Goal: Task Accomplishment & Management: Manage account settings

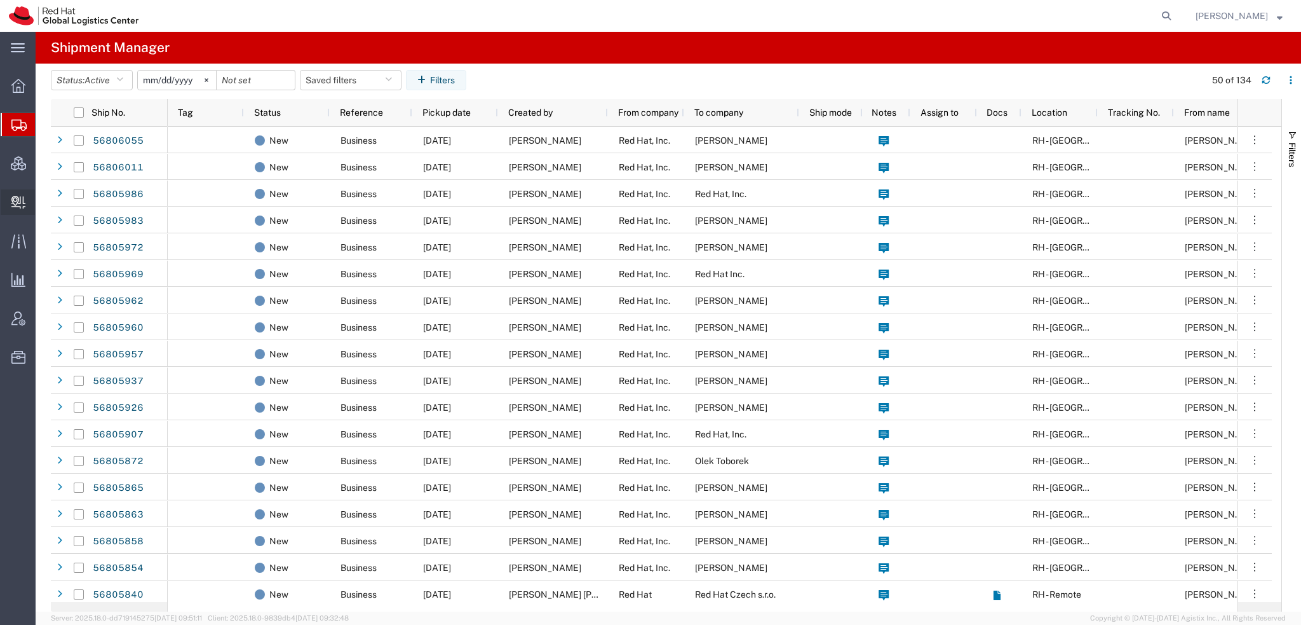
click at [0, 0] on span "Create Delivery" at bounding box center [0, 0] width 0 height 0
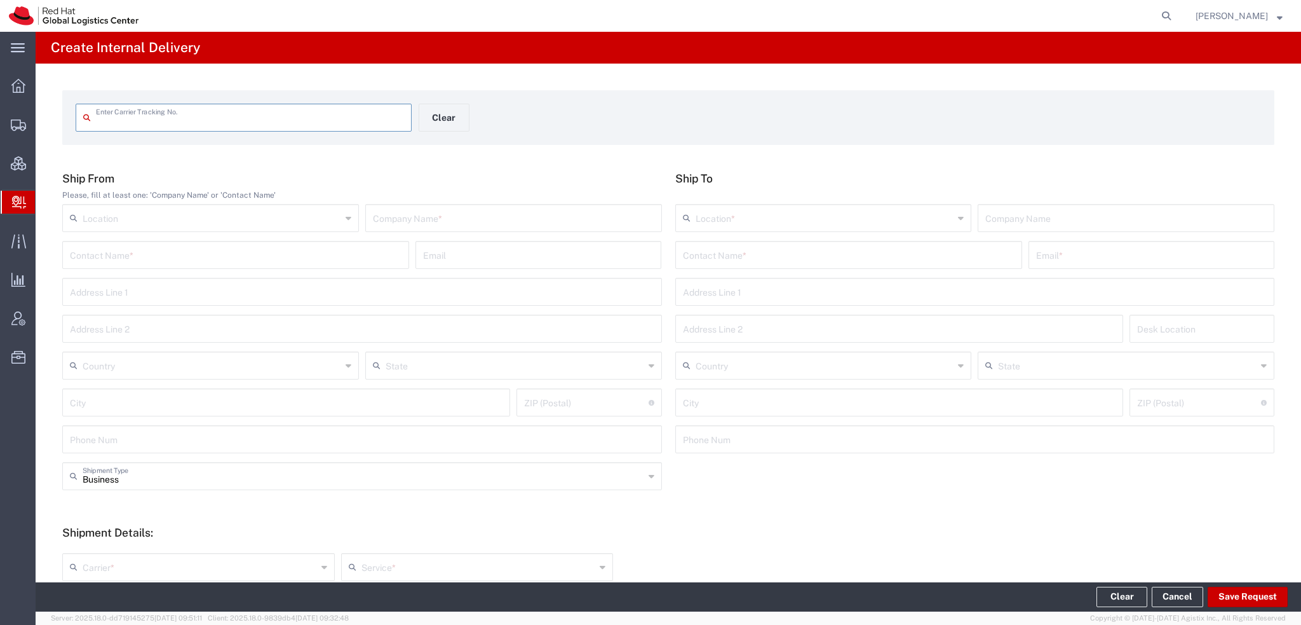
click at [170, 111] on input "text" at bounding box center [250, 116] width 308 height 22
type input "1ZBF29230308634605"
click at [198, 118] on input "1ZBF29230308634605" at bounding box center [250, 116] width 308 height 22
type input "1ZBF29230308634605"
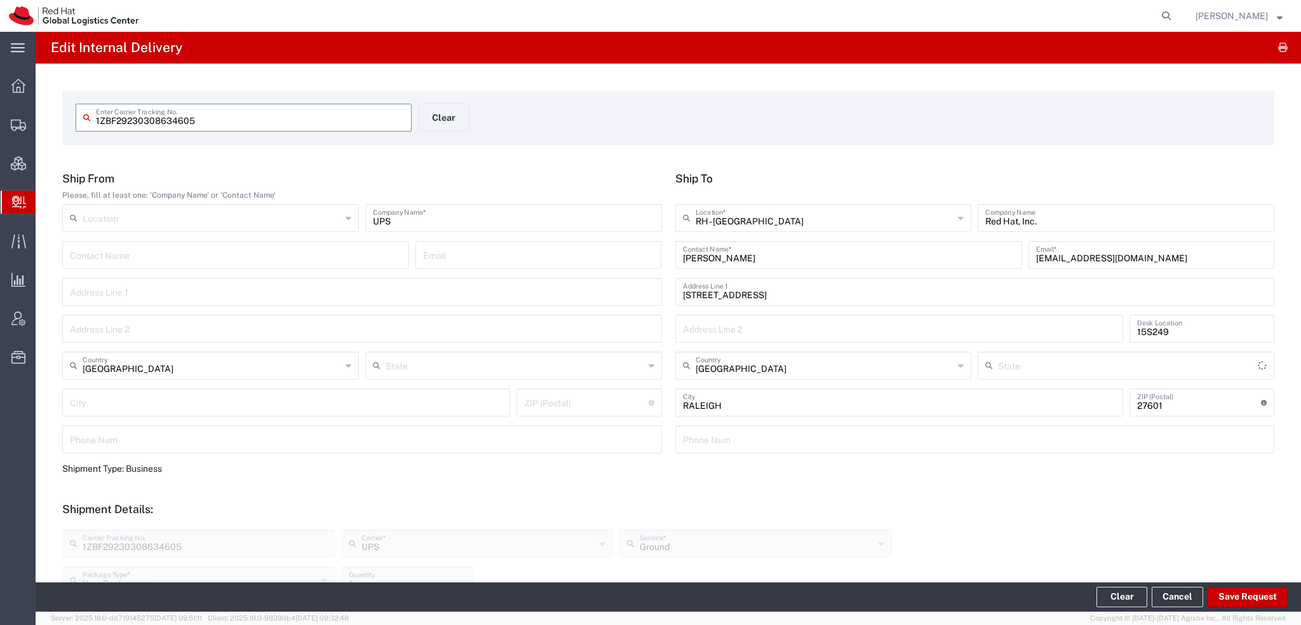
type input "[US_STATE]"
type input "Your Packaging"
type input "Ground"
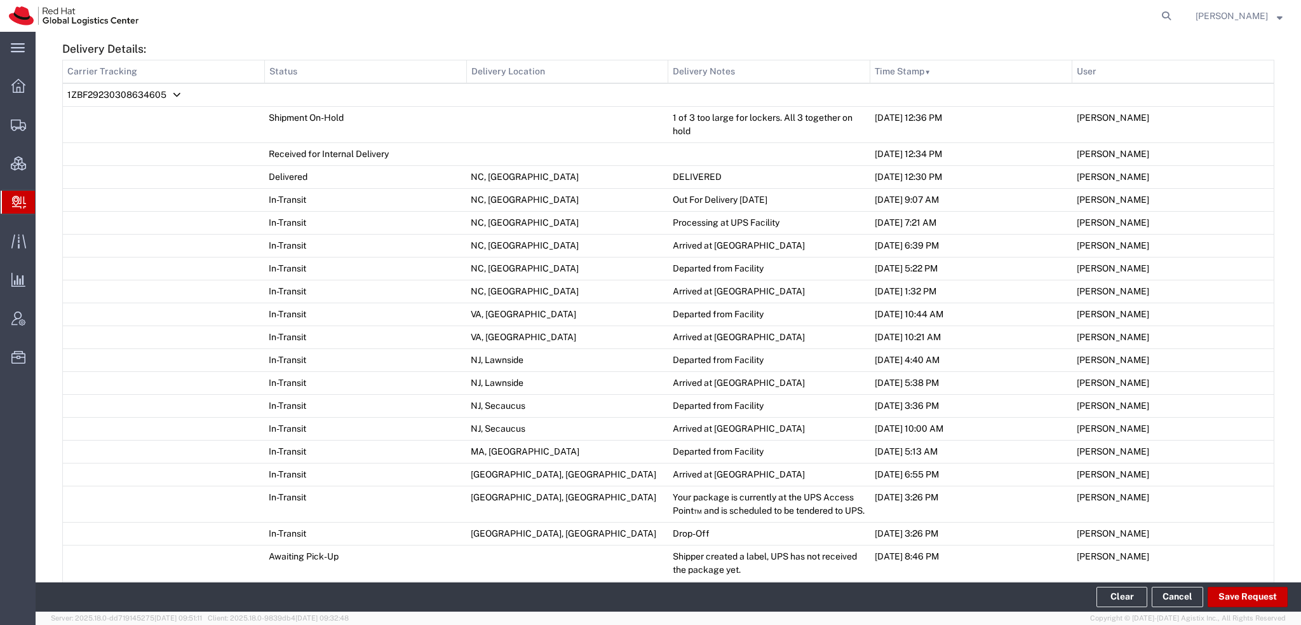
scroll to position [1015, 0]
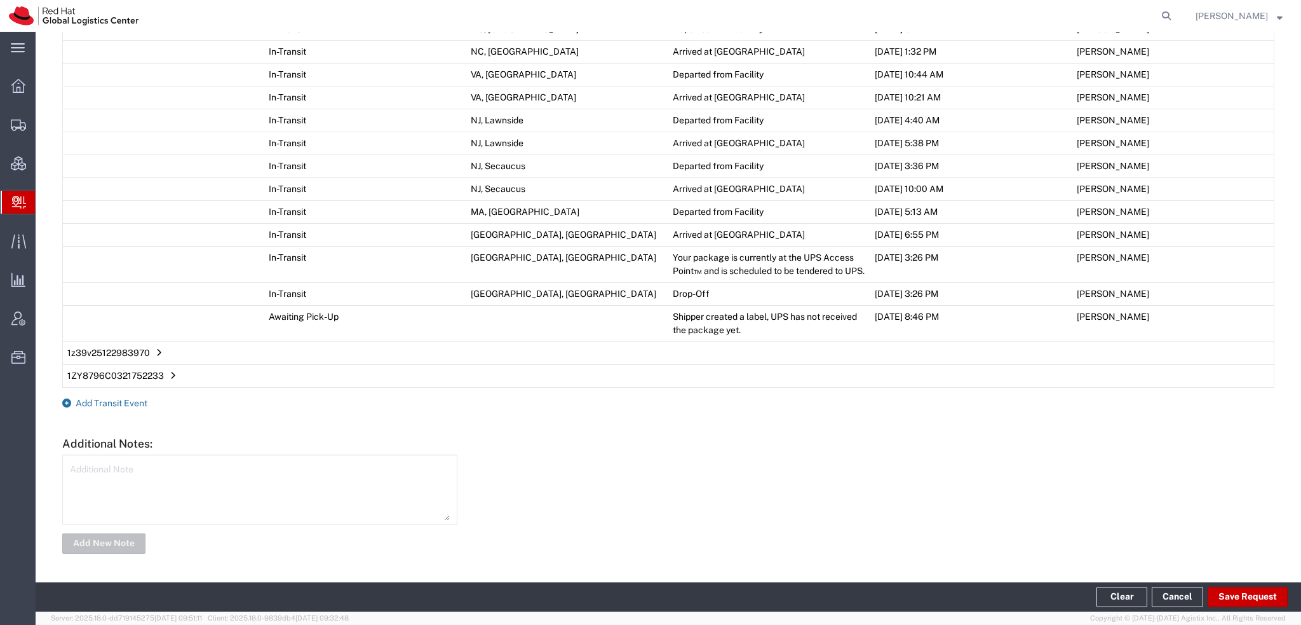
click at [104, 406] on span "Add Transit Event" at bounding box center [112, 403] width 72 height 10
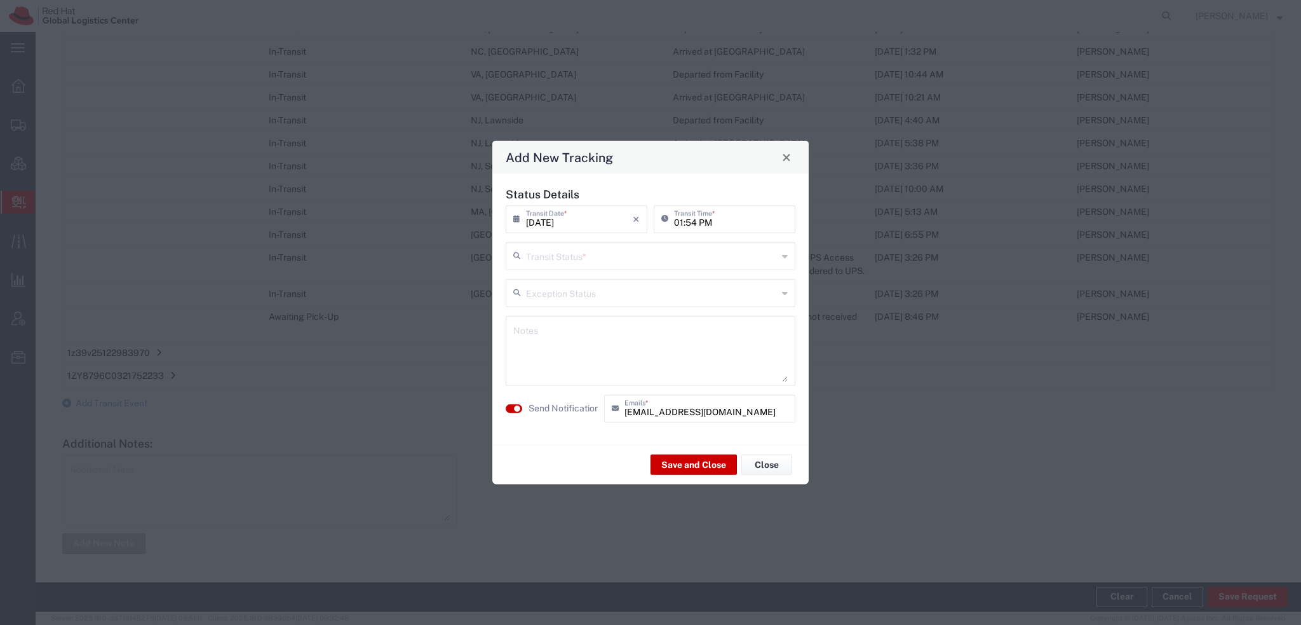
click at [610, 254] on input "text" at bounding box center [652, 254] width 252 height 22
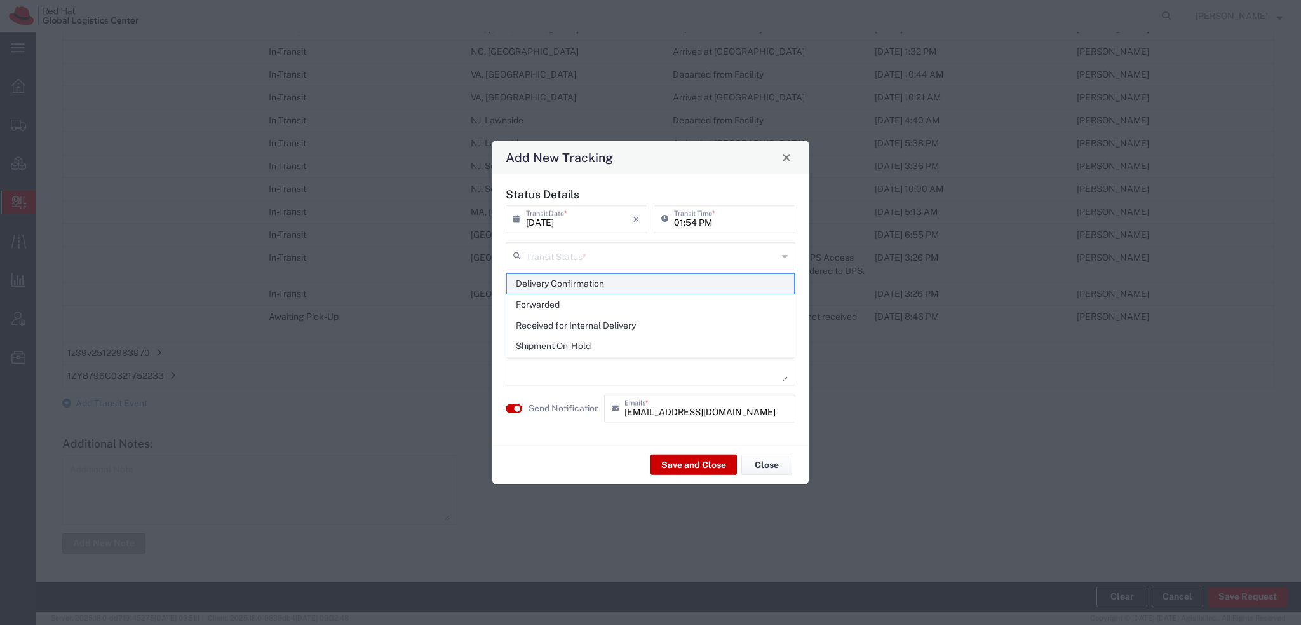
click at [572, 281] on span "Delivery Confirmation" at bounding box center [650, 284] width 287 height 20
type input "Delivery Confirmation"
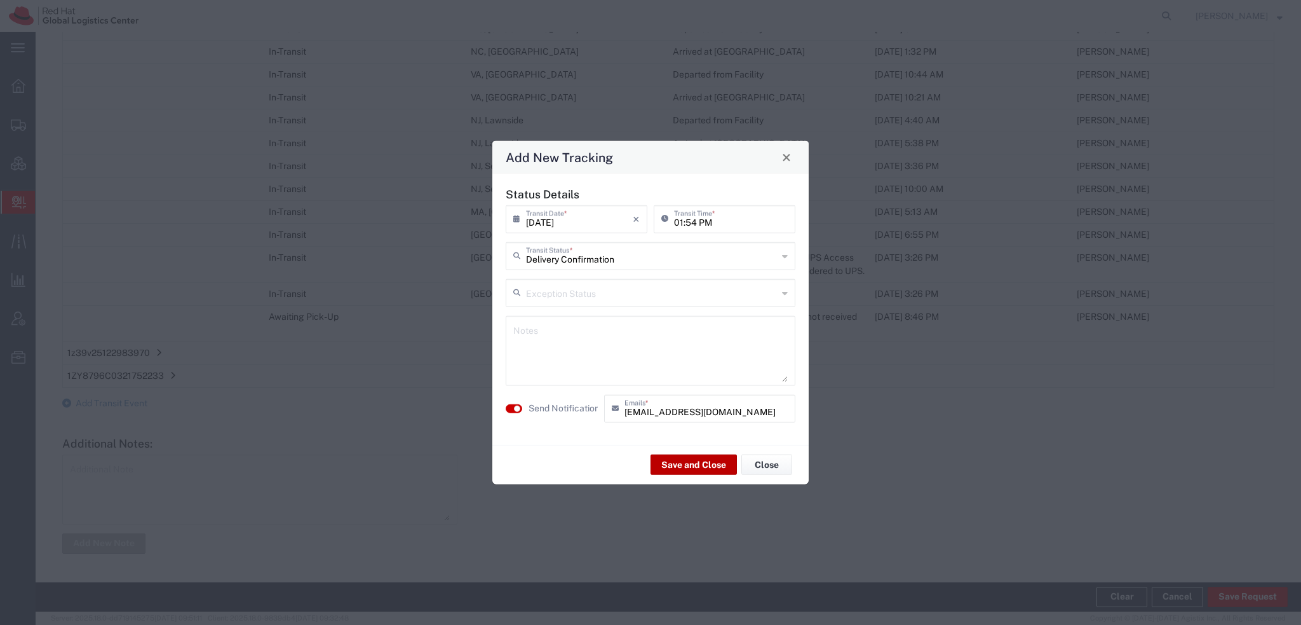
click at [696, 464] on button "Save and Close" at bounding box center [694, 464] width 86 height 20
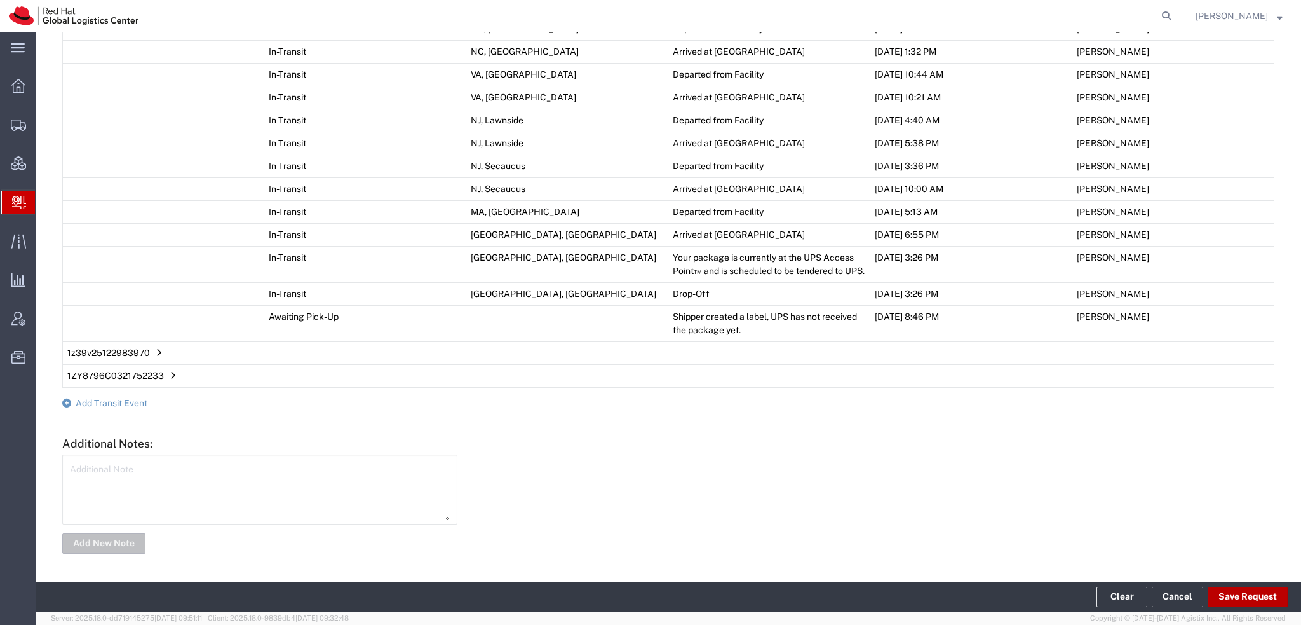
click at [1262, 590] on button "Save Request" at bounding box center [1248, 596] width 80 height 20
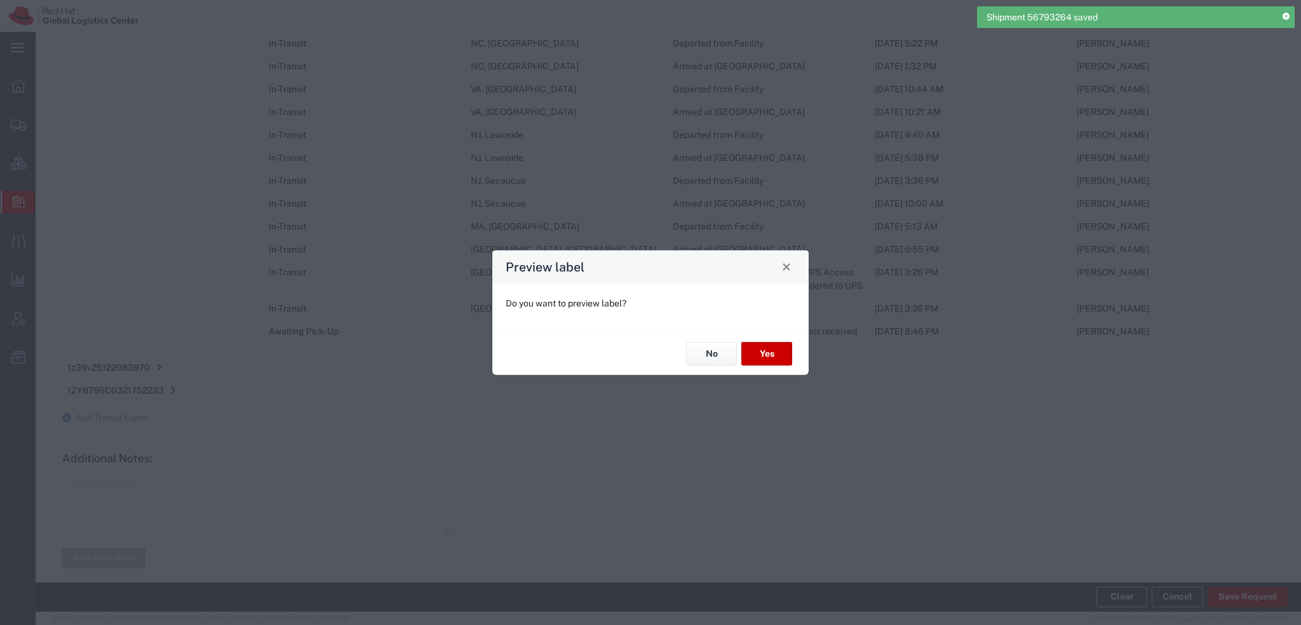
type input "Your Packaging"
type input "Ground"
type input "Your Packaging"
type input "Ground"
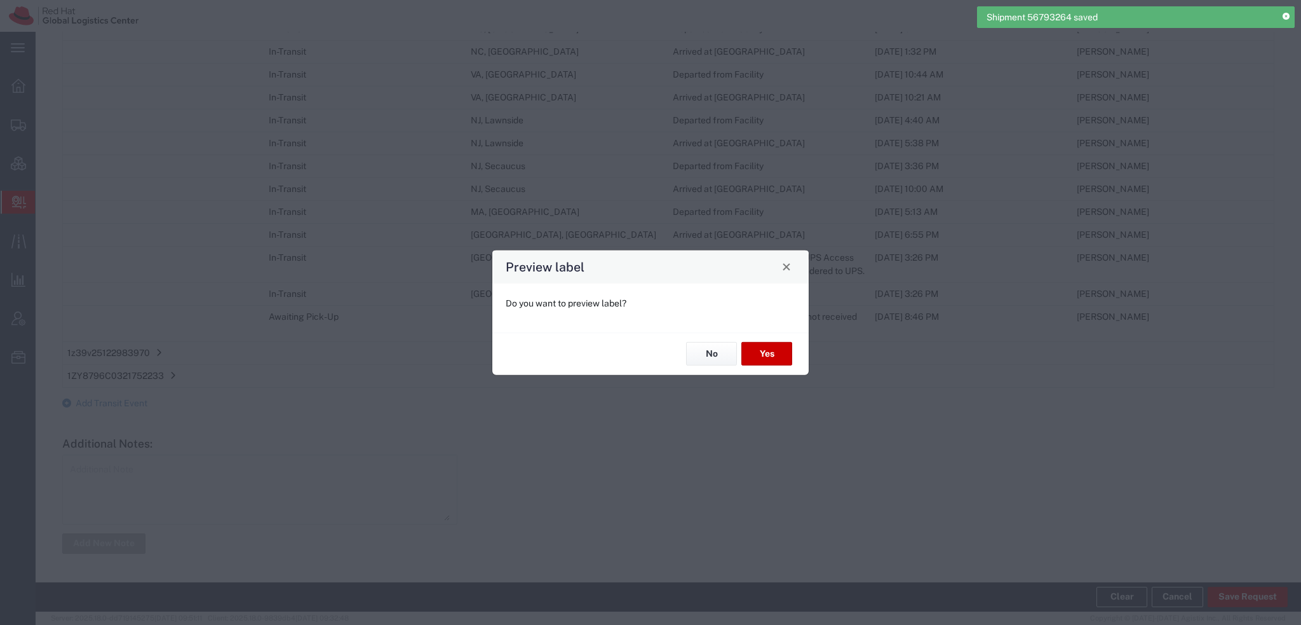
type input "Your Packaging"
type input "Ground"
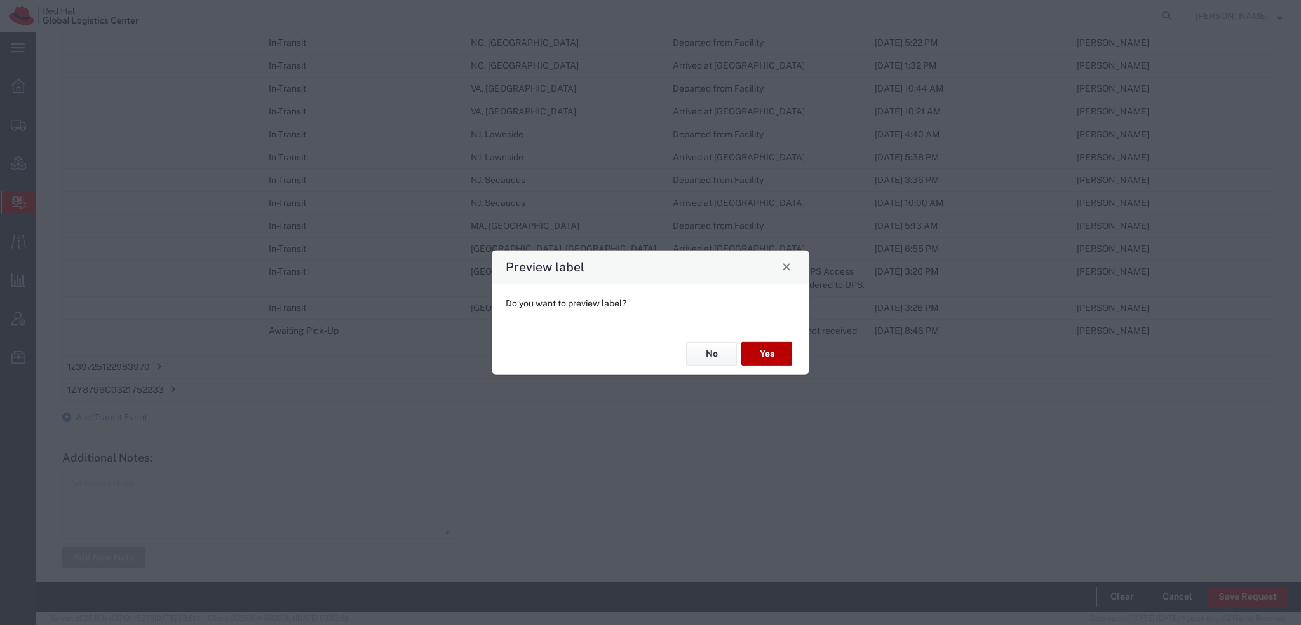
click at [775, 353] on button "Yes" at bounding box center [767, 354] width 51 height 24
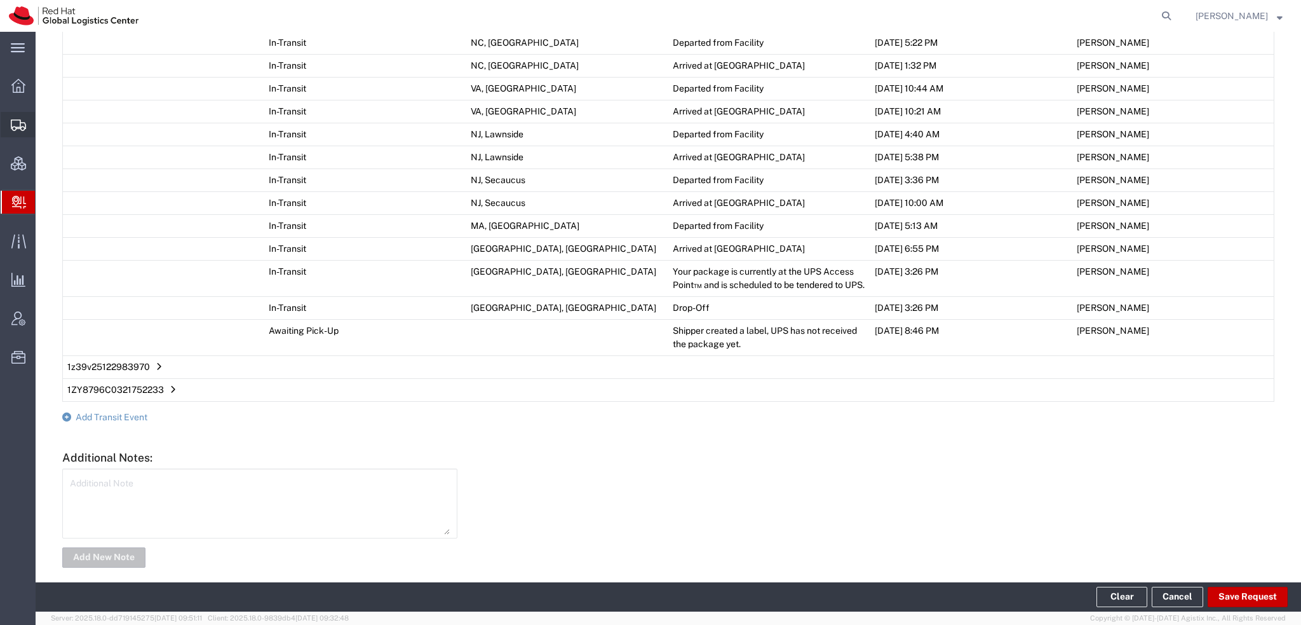
click at [0, 0] on span "Shipment Manager" at bounding box center [0, 0] width 0 height 0
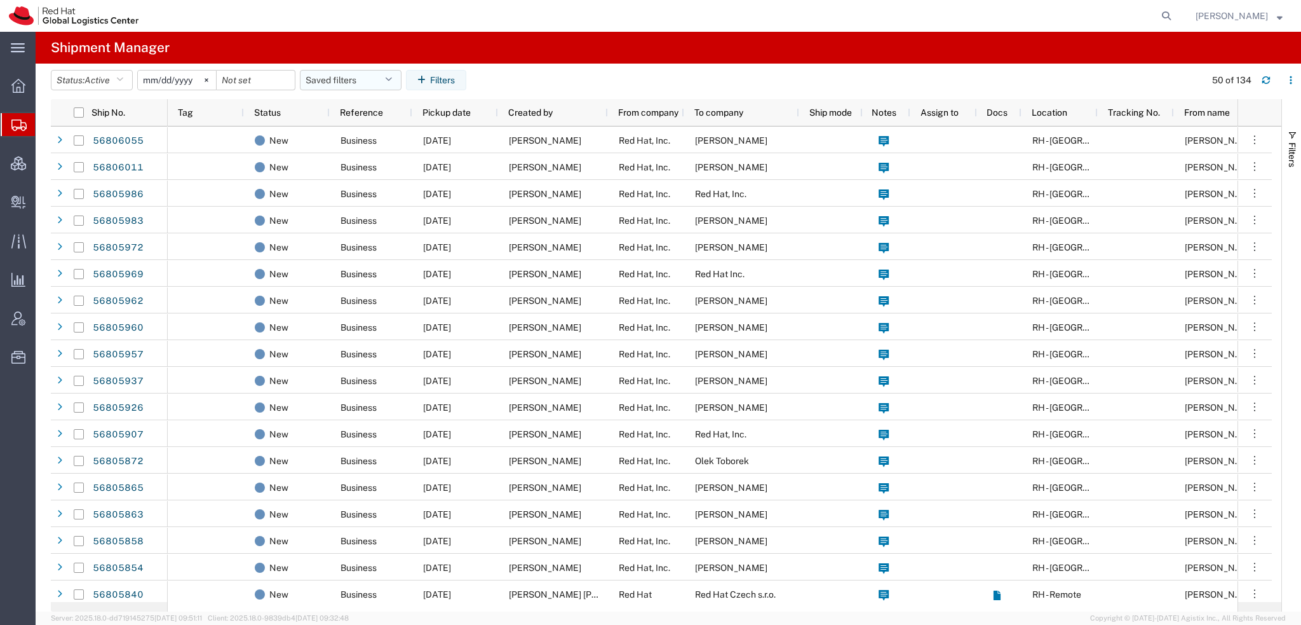
click at [386, 83] on button "Saved filters" at bounding box center [351, 80] width 102 height 20
click at [344, 130] on span "Americas" at bounding box center [385, 136] width 166 height 24
type input "[DATE]"
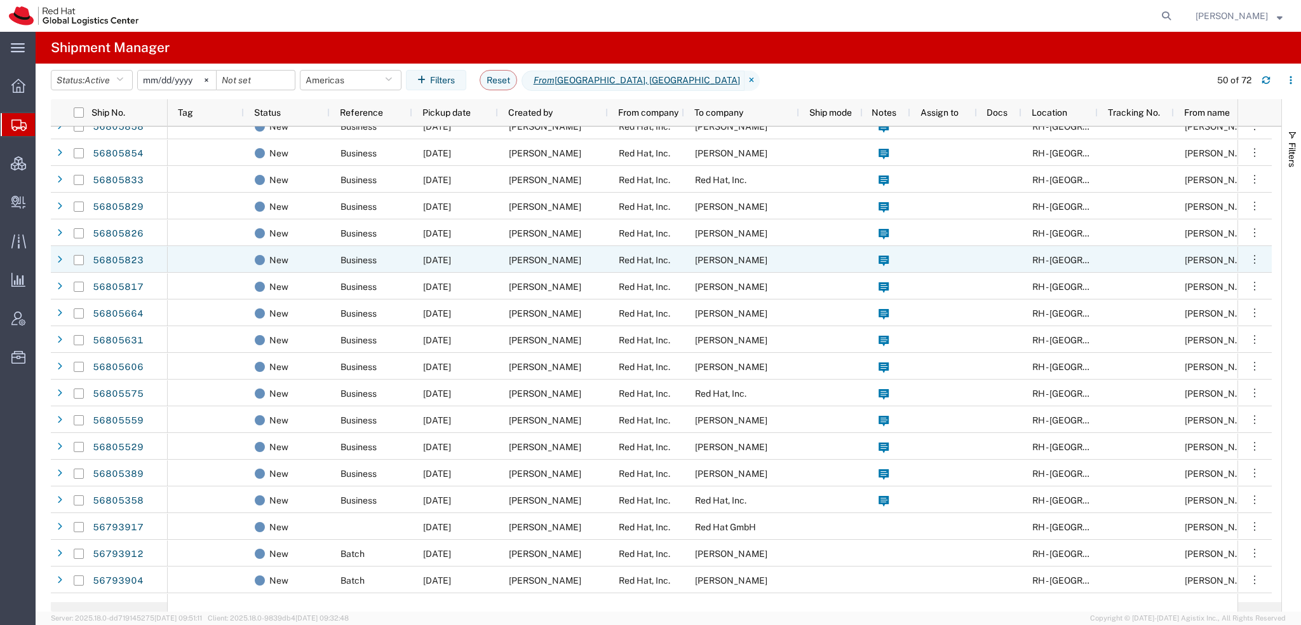
scroll to position [635, 0]
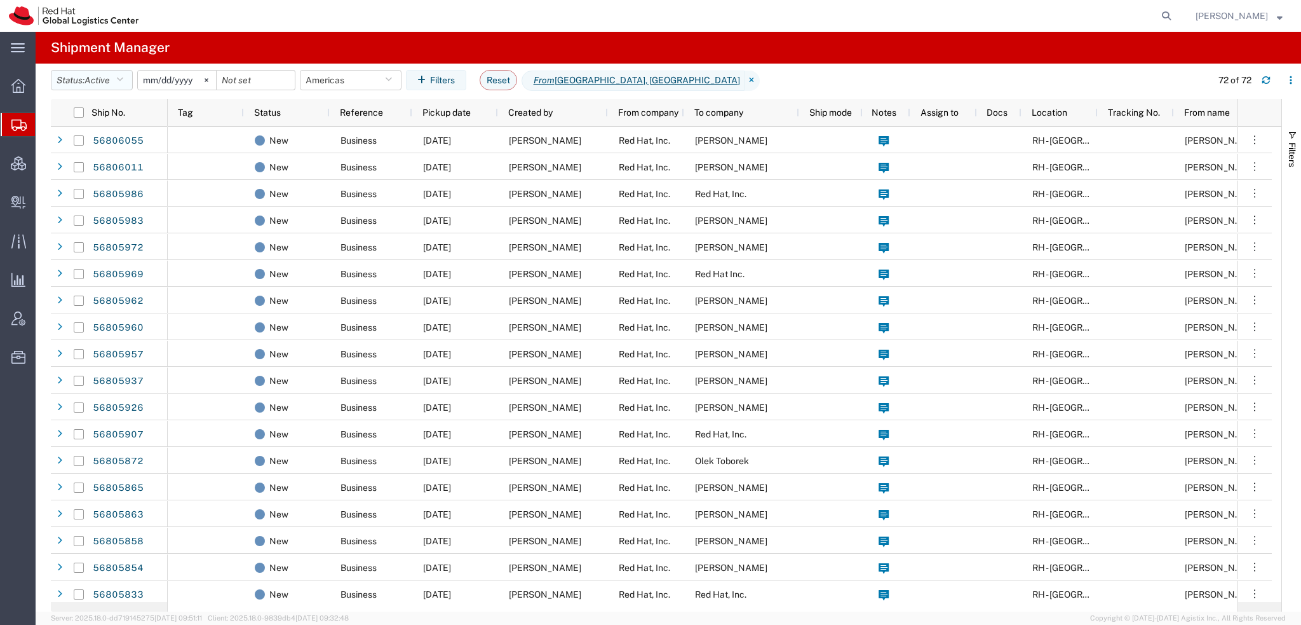
click at [127, 82] on button "Status: Active" at bounding box center [92, 80] width 82 height 20
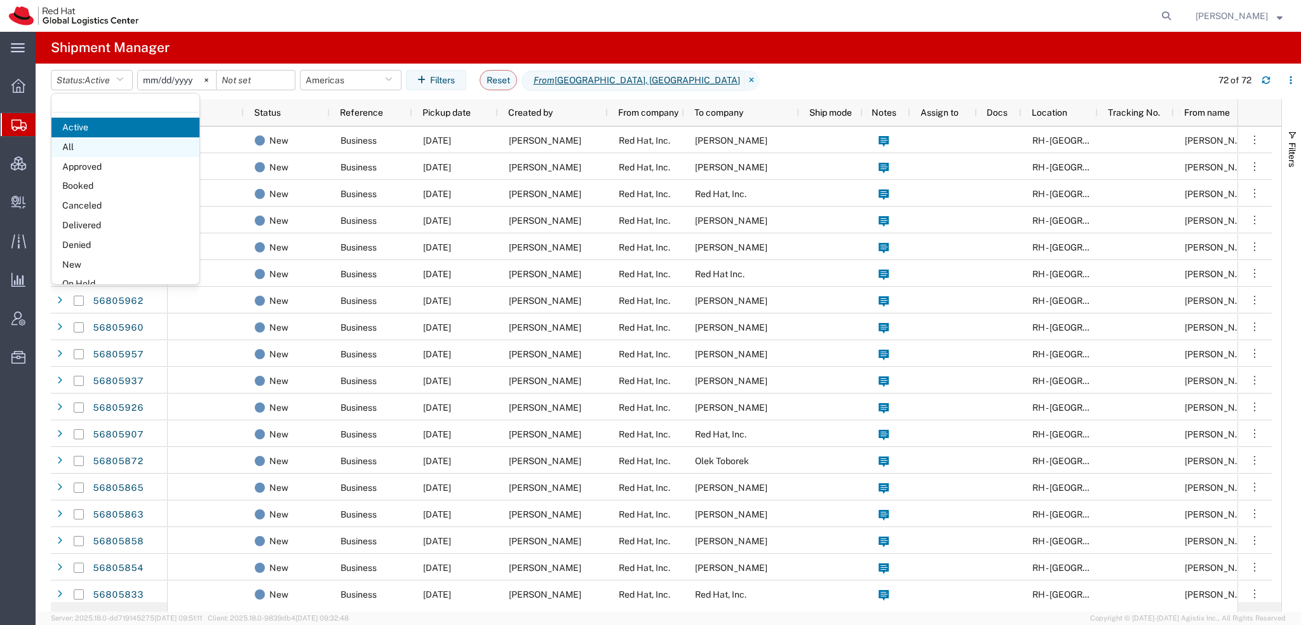
click at [98, 147] on span "All" at bounding box center [125, 147] width 148 height 20
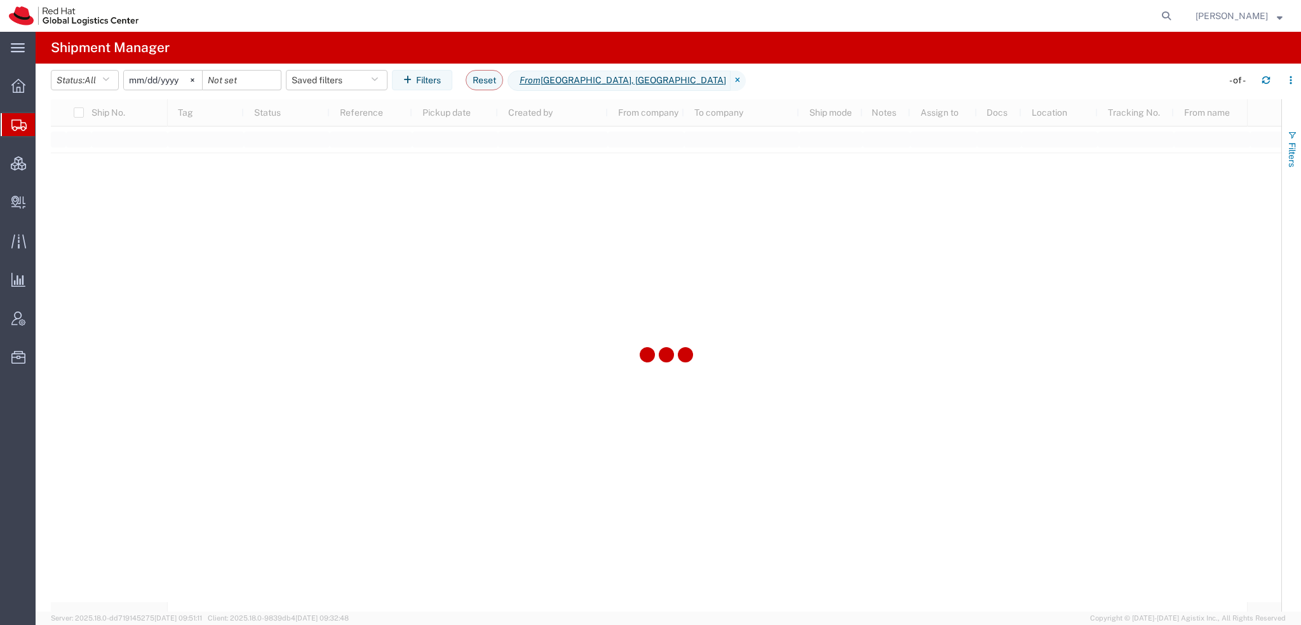
click at [1296, 144] on span "Filters" at bounding box center [1292, 154] width 10 height 25
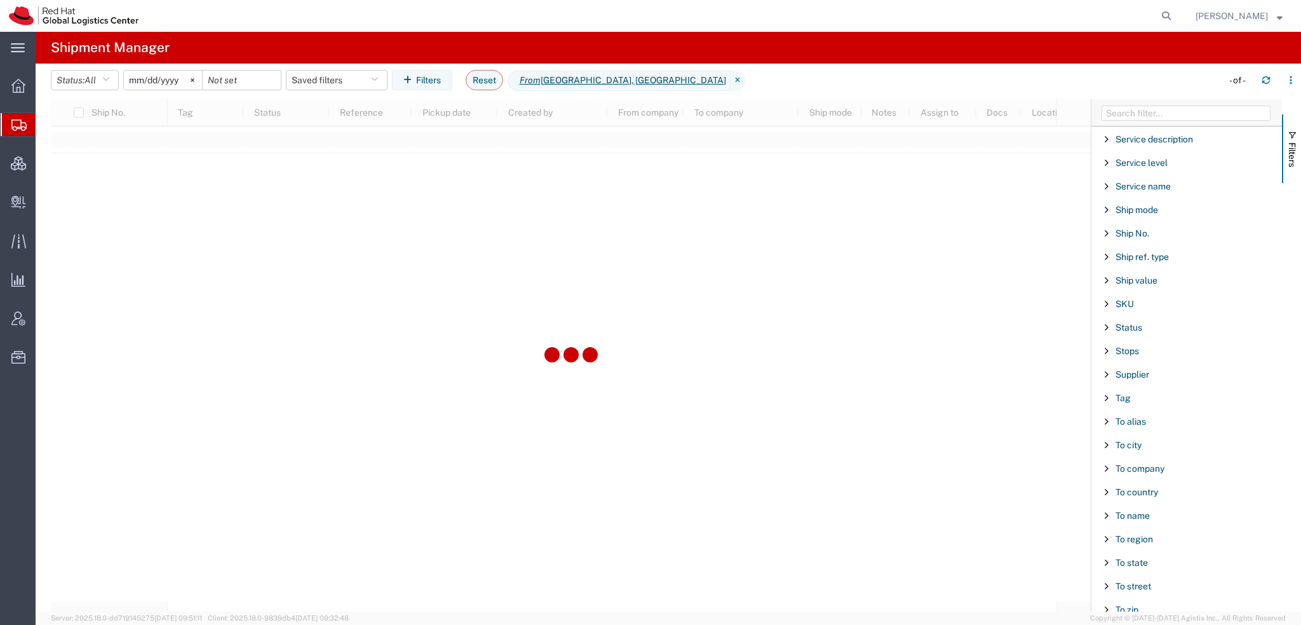
scroll to position [1058, 0]
click at [1144, 557] on span "Tracking No." at bounding box center [1142, 562] width 52 height 10
click at [1129, 607] on input "Filter Value" at bounding box center [1191, 614] width 166 height 15
type input "392379617286"
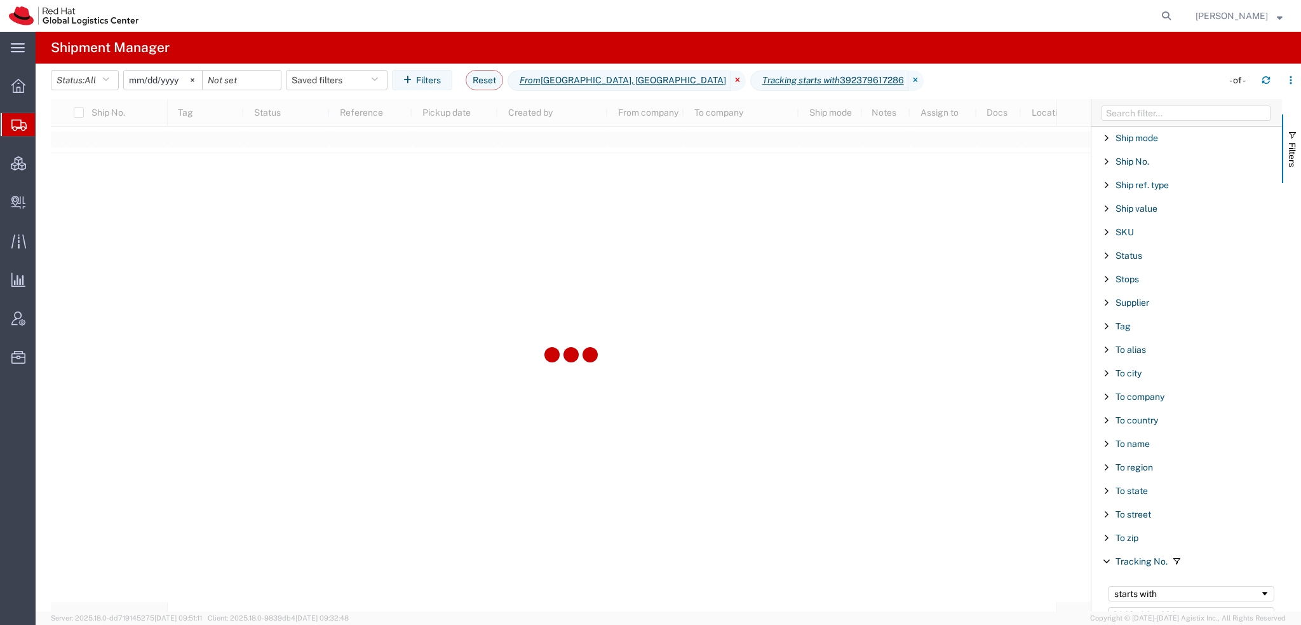
click at [731, 82] on icon at bounding box center [738, 81] width 15 height 20
click at [0, 0] on span "Create Delivery" at bounding box center [0, 0] width 0 height 0
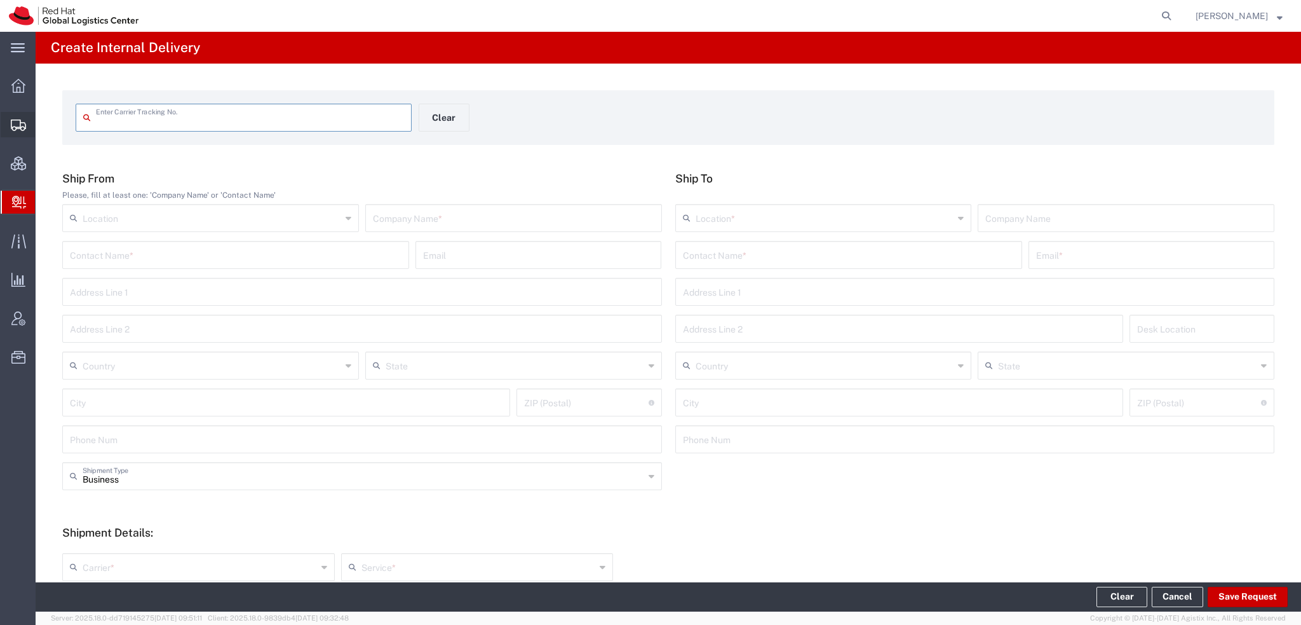
click at [0, 0] on span "Shipment Manager" at bounding box center [0, 0] width 0 height 0
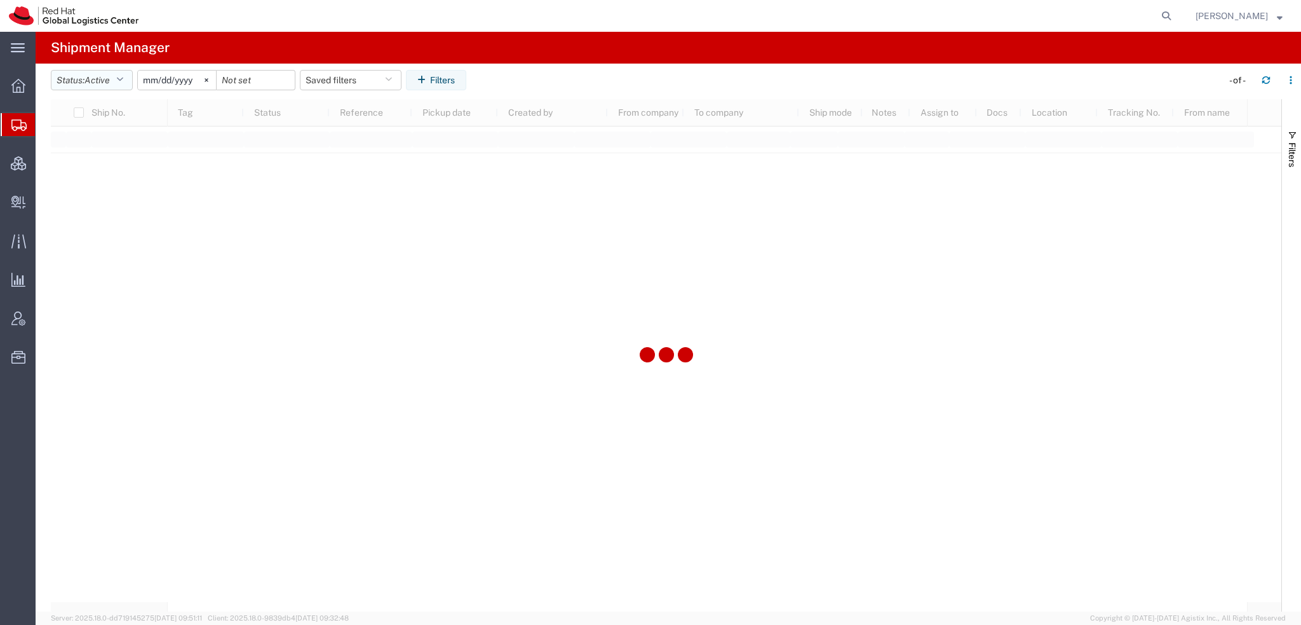
click at [116, 73] on button "Status: Active" at bounding box center [92, 80] width 82 height 20
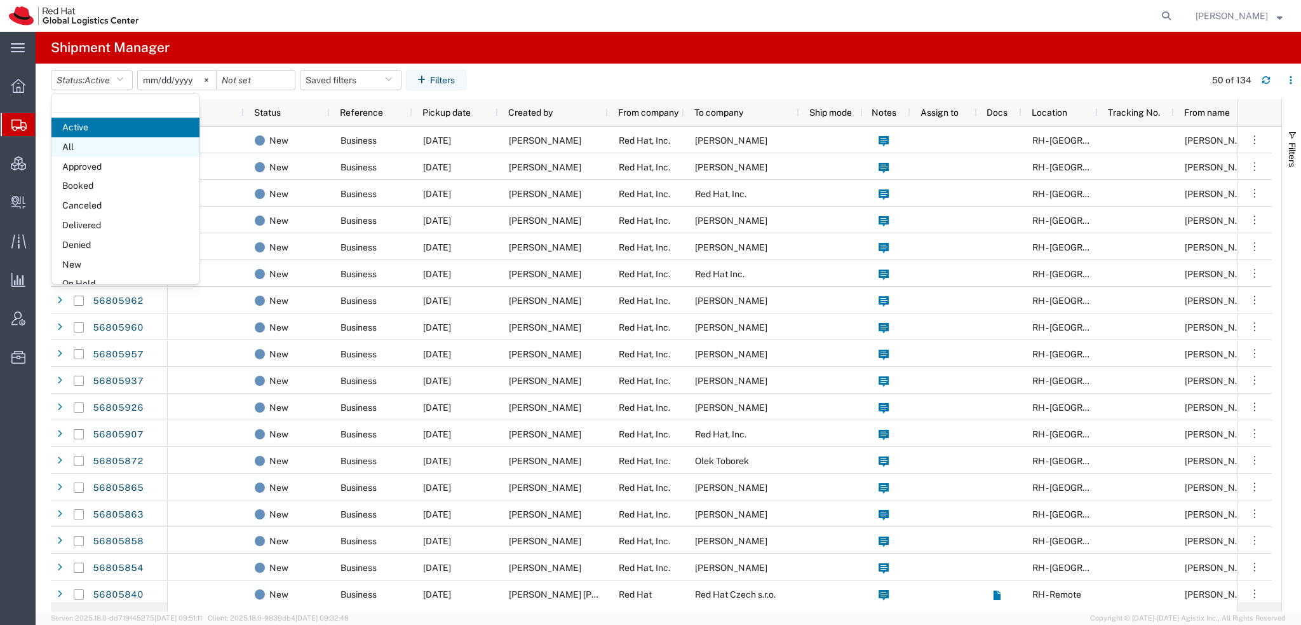
click at [82, 143] on span "All" at bounding box center [125, 147] width 148 height 20
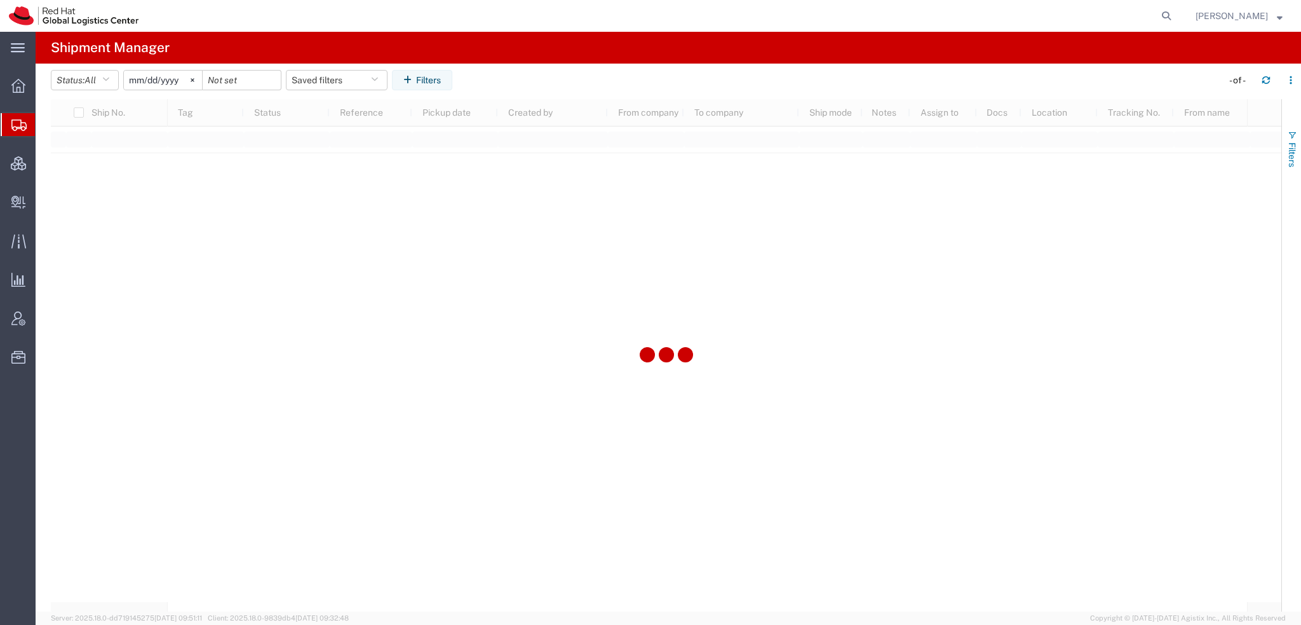
click at [1292, 134] on span "button" at bounding box center [1292, 135] width 10 height 10
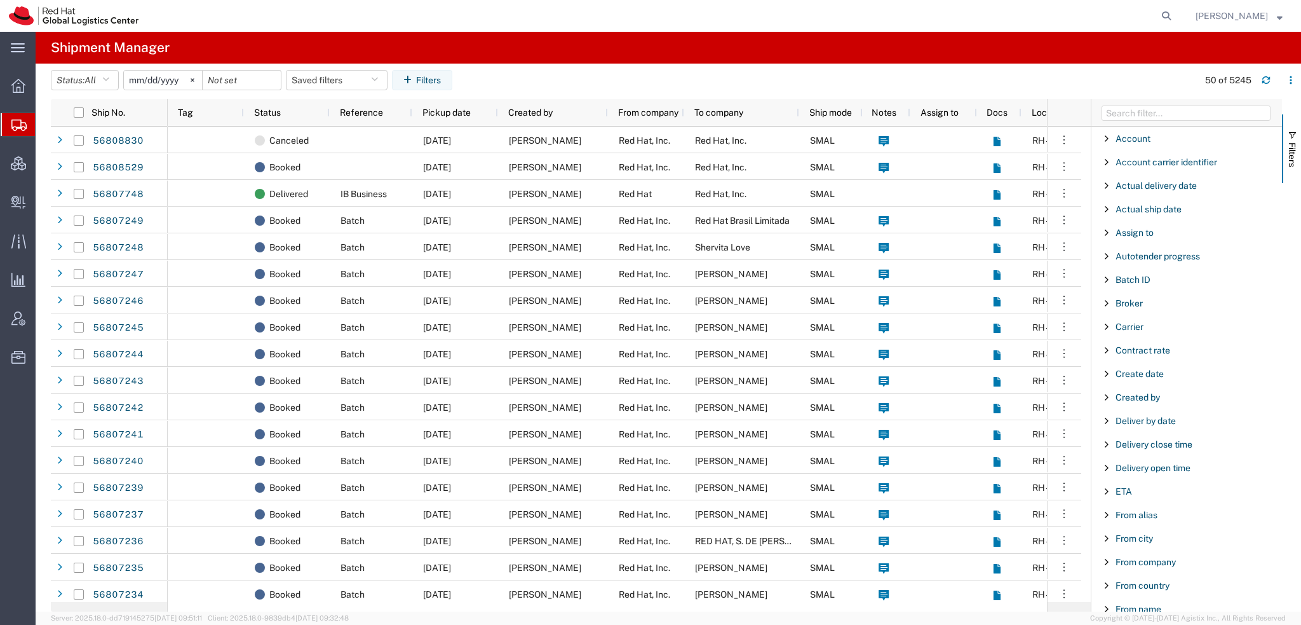
scroll to position [1058, 0]
click at [1136, 557] on span "Tracking No." at bounding box center [1142, 562] width 52 height 10
click at [1123, 607] on input "Filter Value" at bounding box center [1191, 614] width 166 height 15
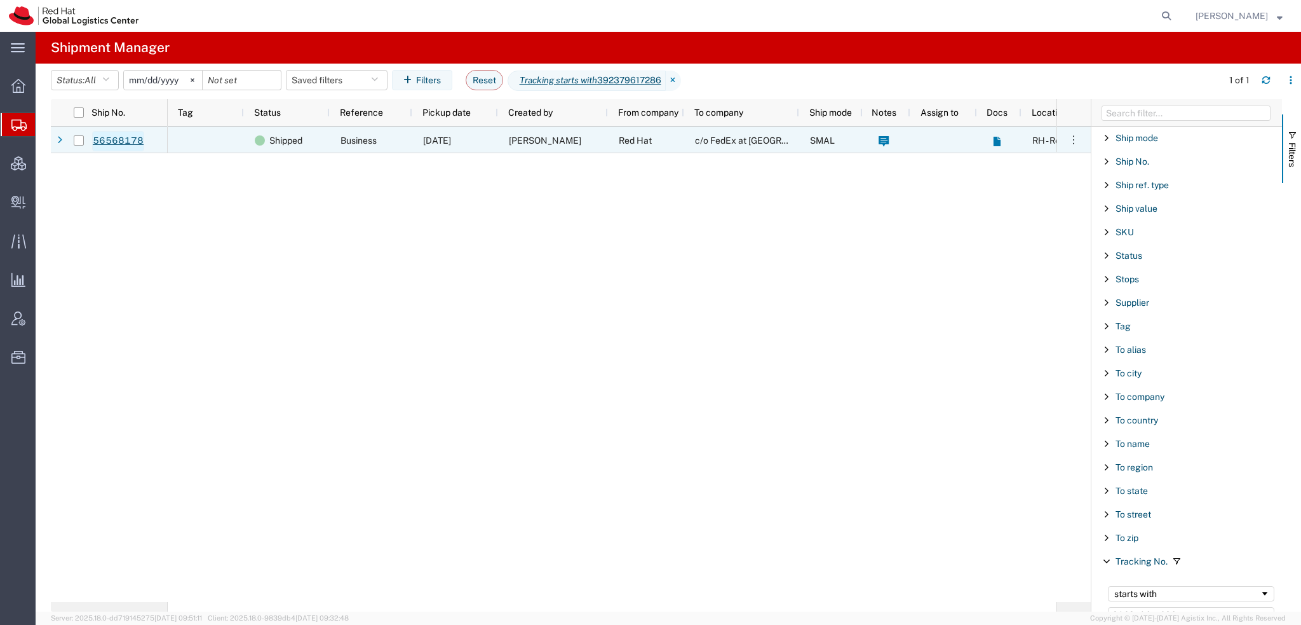
type input "392379617286"
click at [115, 142] on link "56568178" at bounding box center [118, 141] width 52 height 20
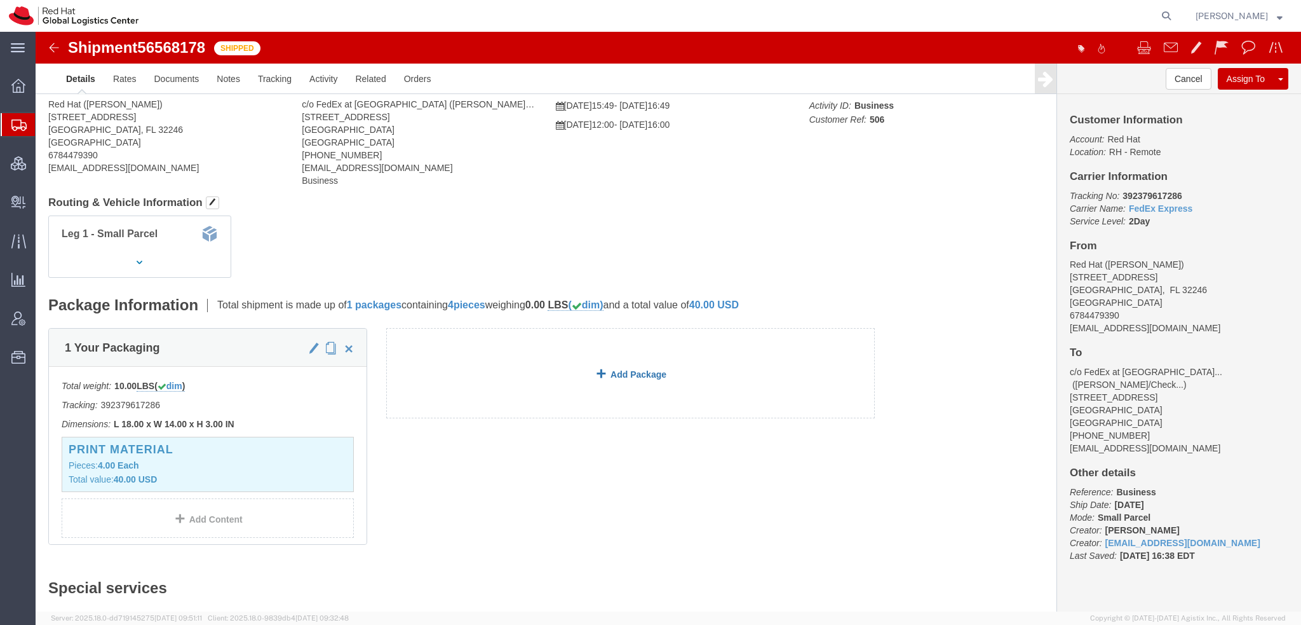
scroll to position [127, 0]
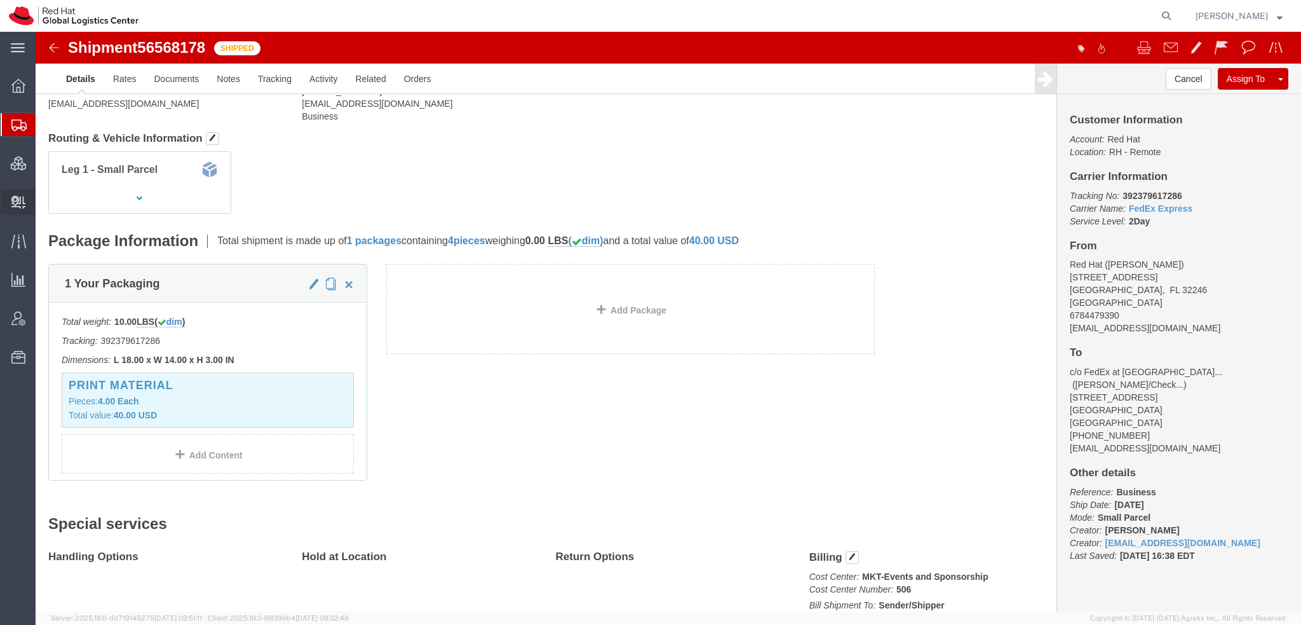
click at [0, 0] on span "Create Delivery" at bounding box center [0, 0] width 0 height 0
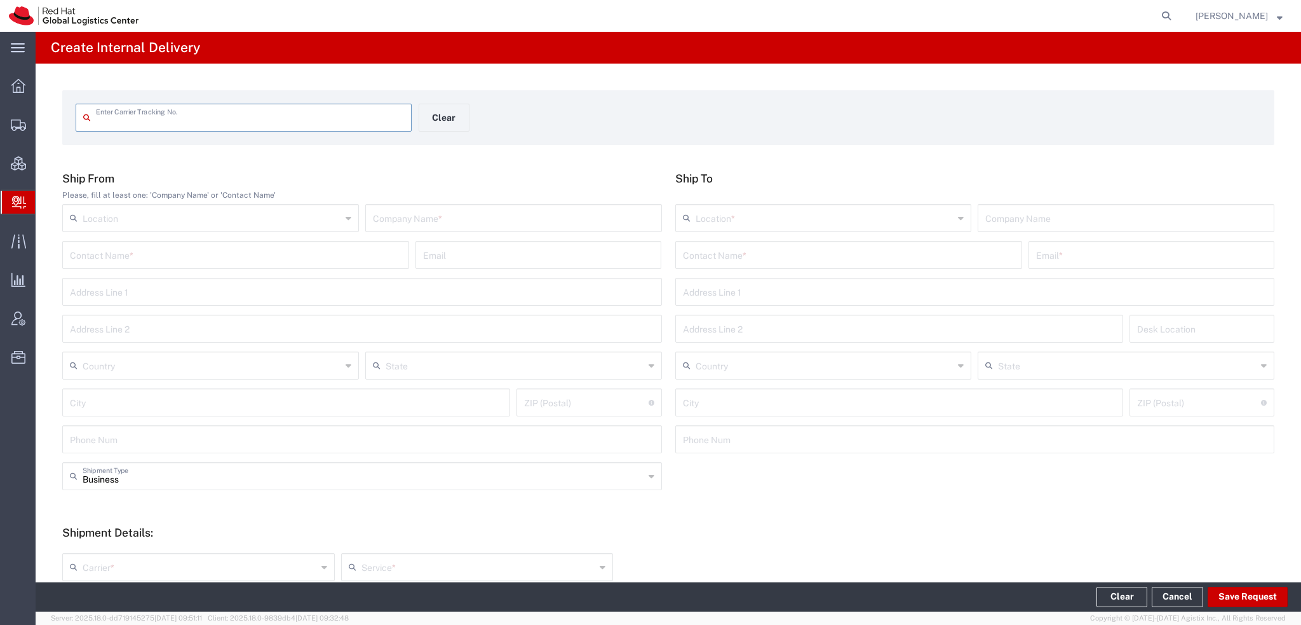
click at [179, 123] on input "text" at bounding box center [250, 116] width 308 height 22
type input "457241782200"
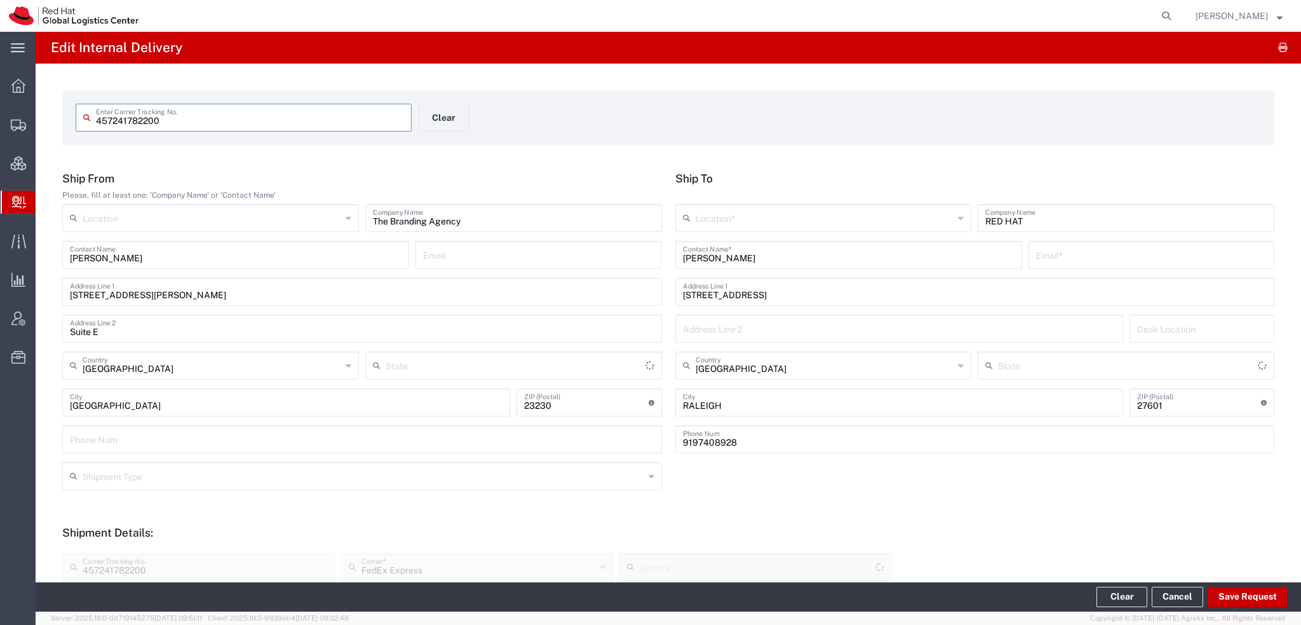
type input "[US_STATE]"
type input "Your Packaging"
type input "Ground"
type input "[US_STATE]"
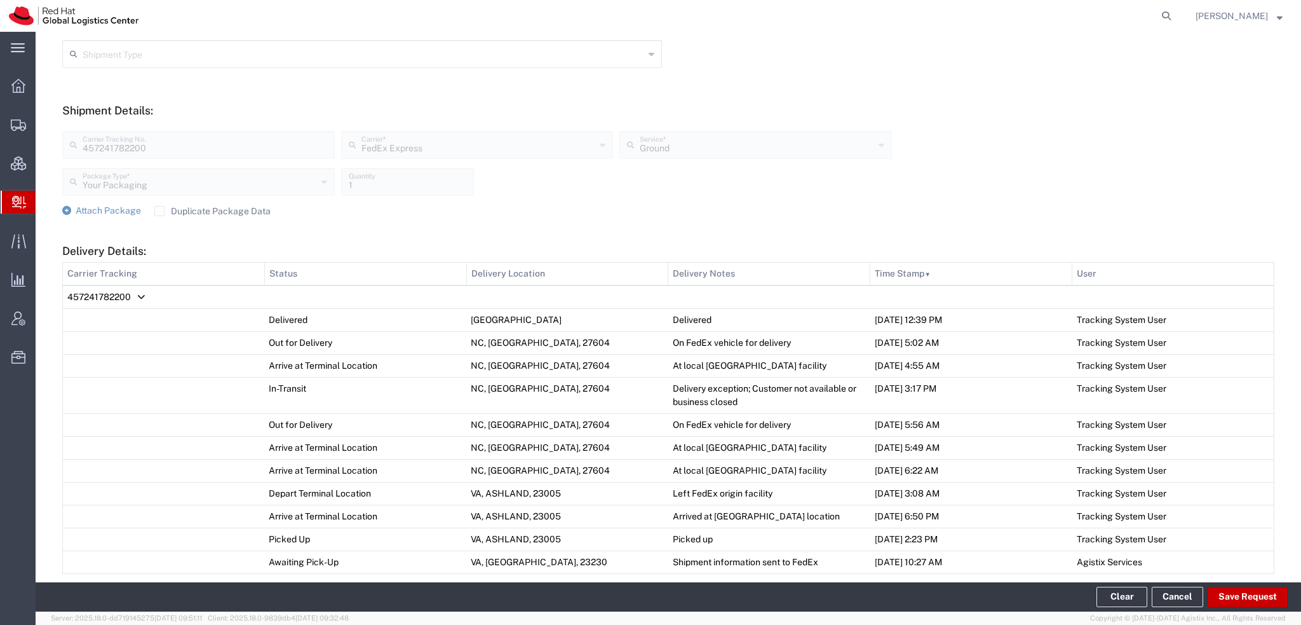
scroll to position [254, 0]
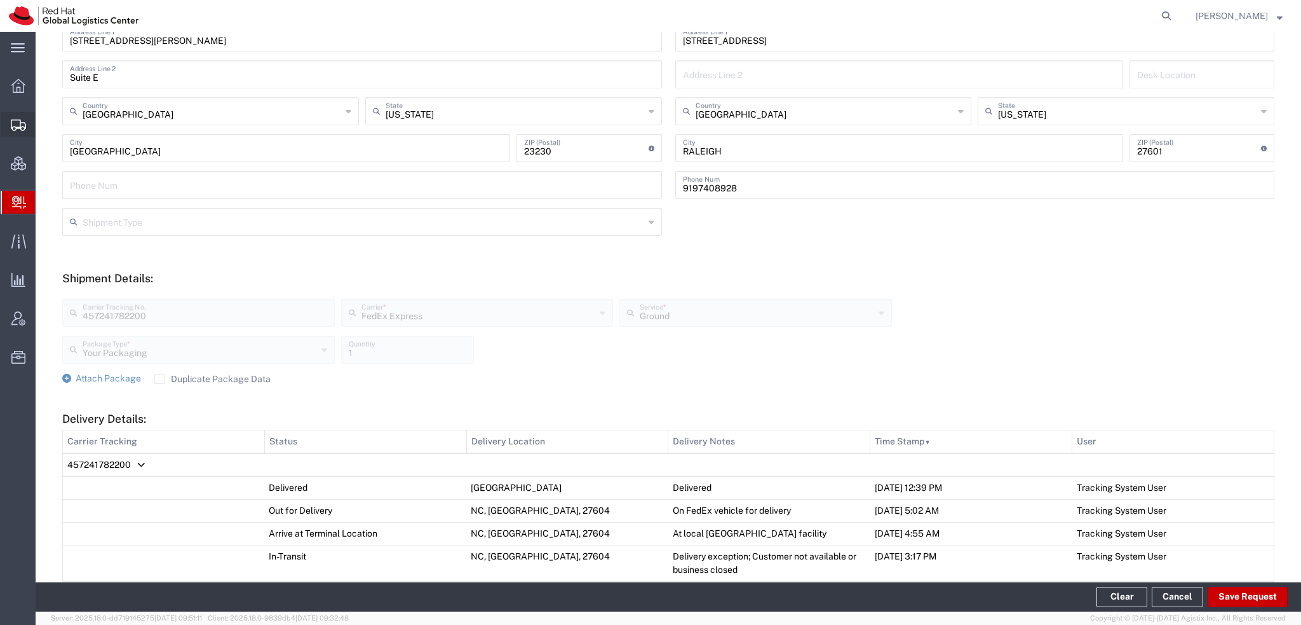
click at [0, 0] on span "Shipment Manager" at bounding box center [0, 0] width 0 height 0
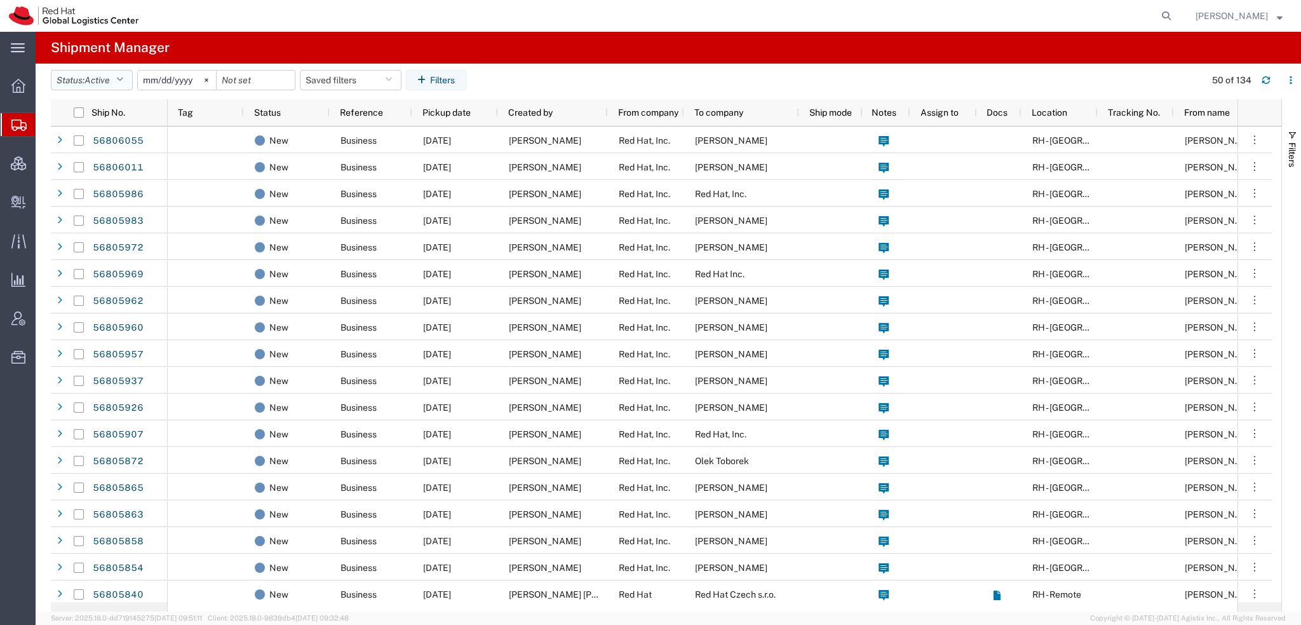
click at [128, 74] on button "Status: Active" at bounding box center [92, 80] width 82 height 20
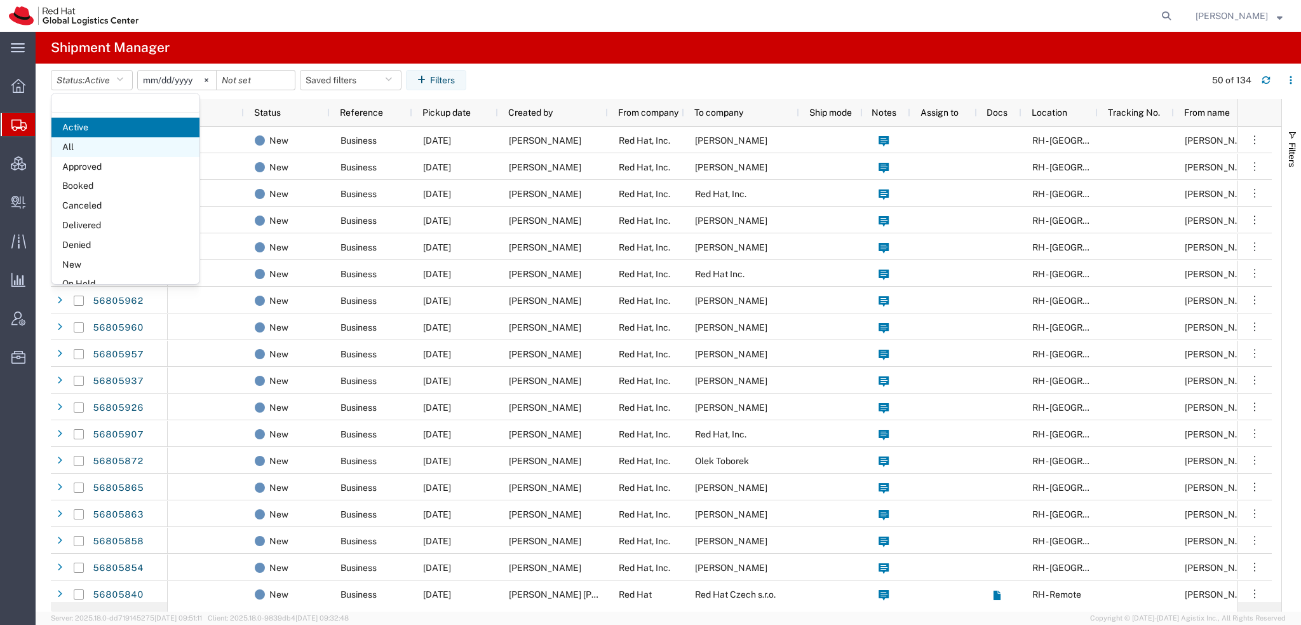
click at [92, 144] on span "All" at bounding box center [125, 147] width 148 height 20
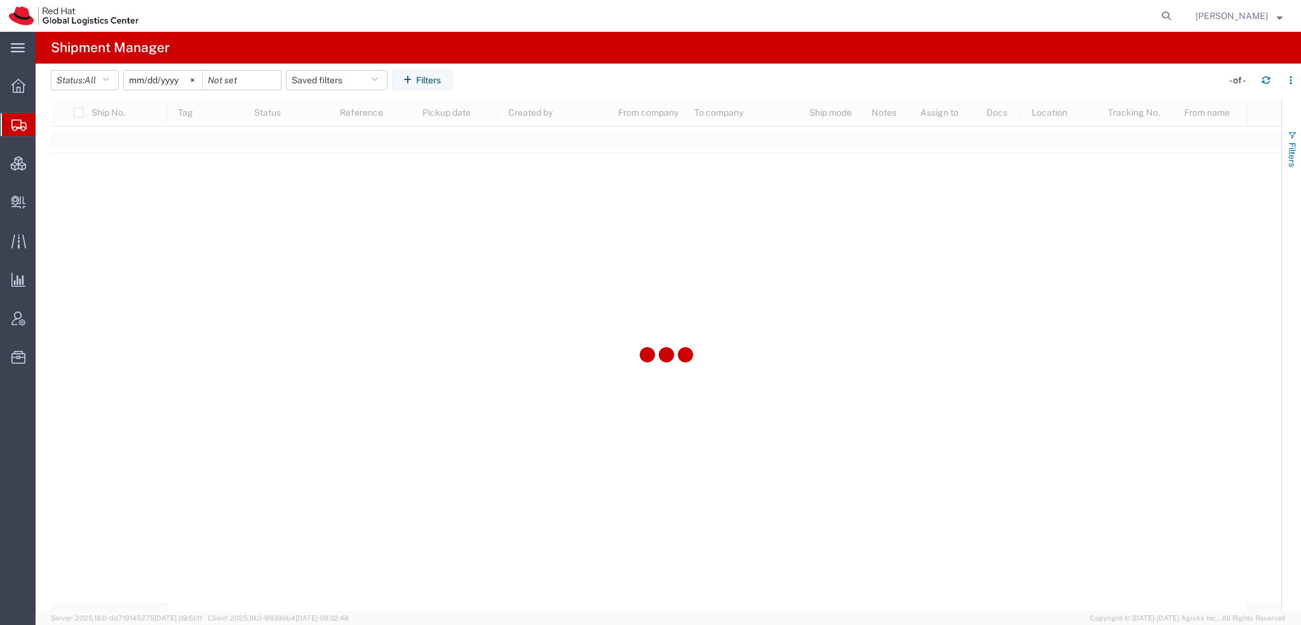
click at [1289, 154] on span "Filters" at bounding box center [1292, 154] width 10 height 25
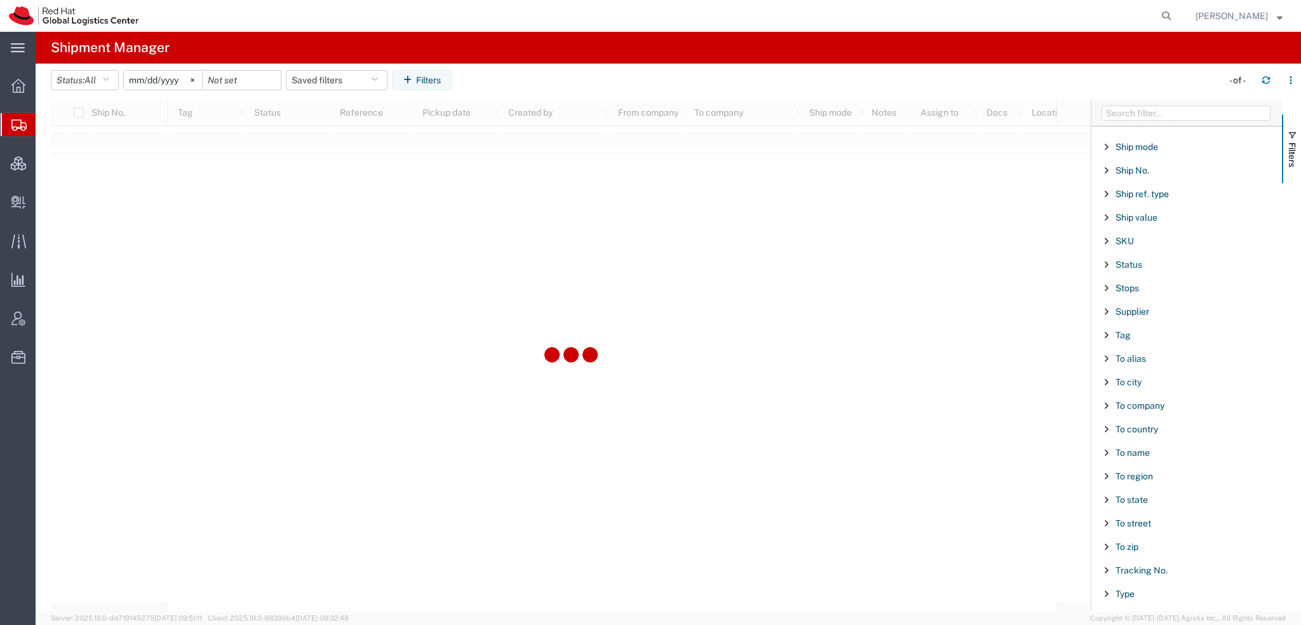
scroll to position [1058, 0]
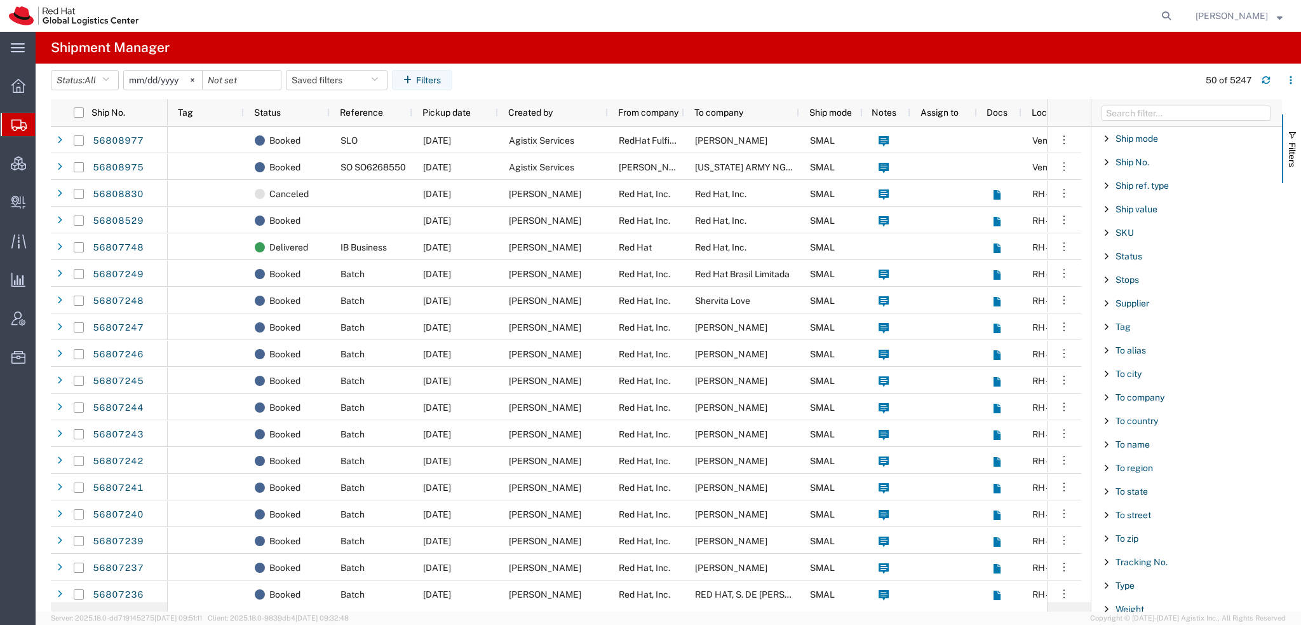
click at [1145, 370] on div "To city" at bounding box center [1187, 373] width 191 height 23
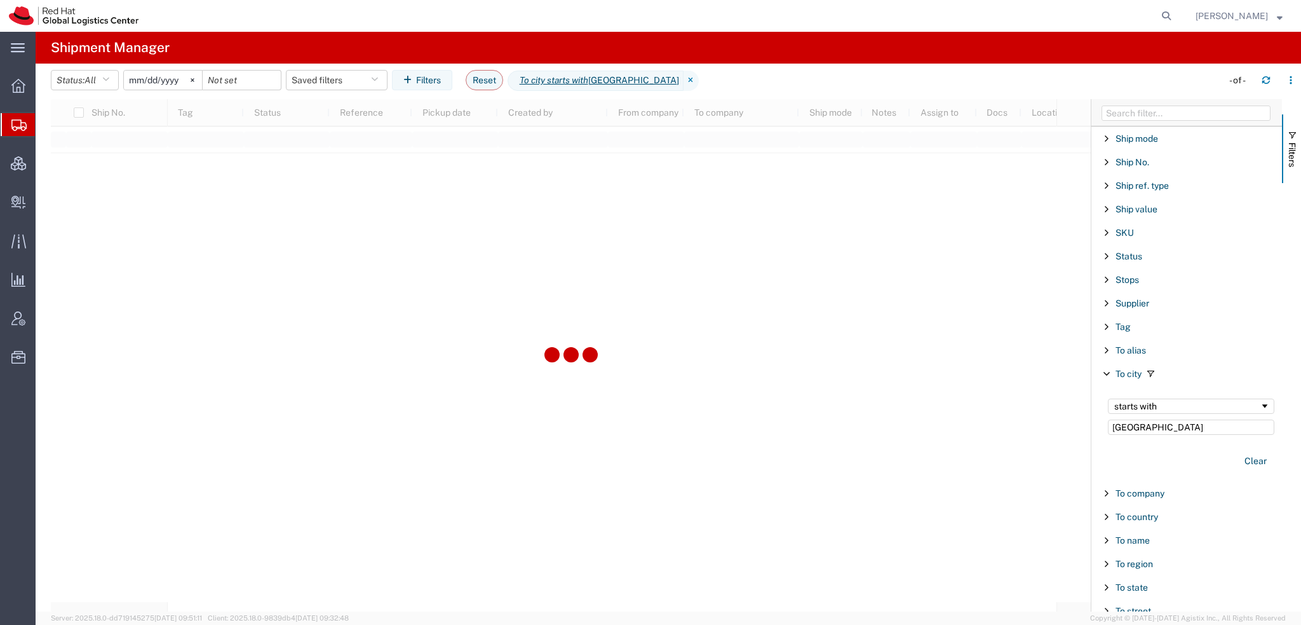
type input "[GEOGRAPHIC_DATA]"
click at [1163, 401] on div "starts with" at bounding box center [1188, 406] width 146 height 10
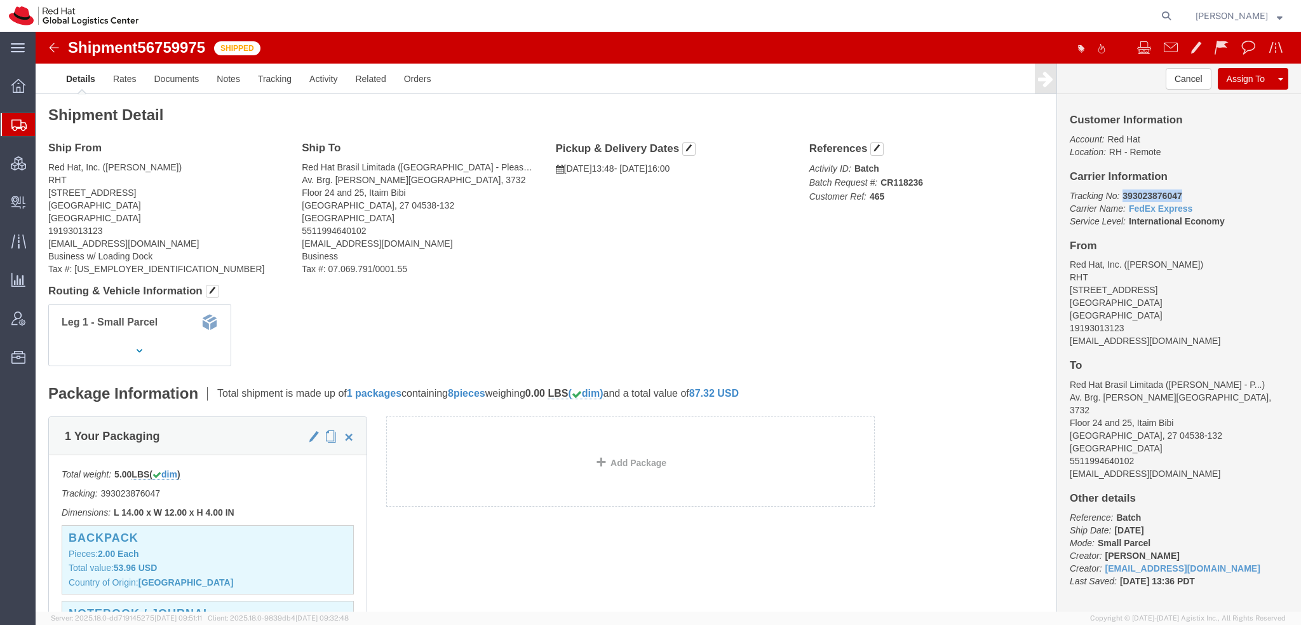
drag, startPoint x: 1137, startPoint y: 161, endPoint x: 1079, endPoint y: 168, distance: 58.8
click b "393023876047"
copy b "393023876047"
drag, startPoint x: 1139, startPoint y: 159, endPoint x: 1081, endPoint y: 167, distance: 58.3
click p "Tracking No: 393054094320 Carrier Name: FedEx Express FedEx Express Service Lev…"
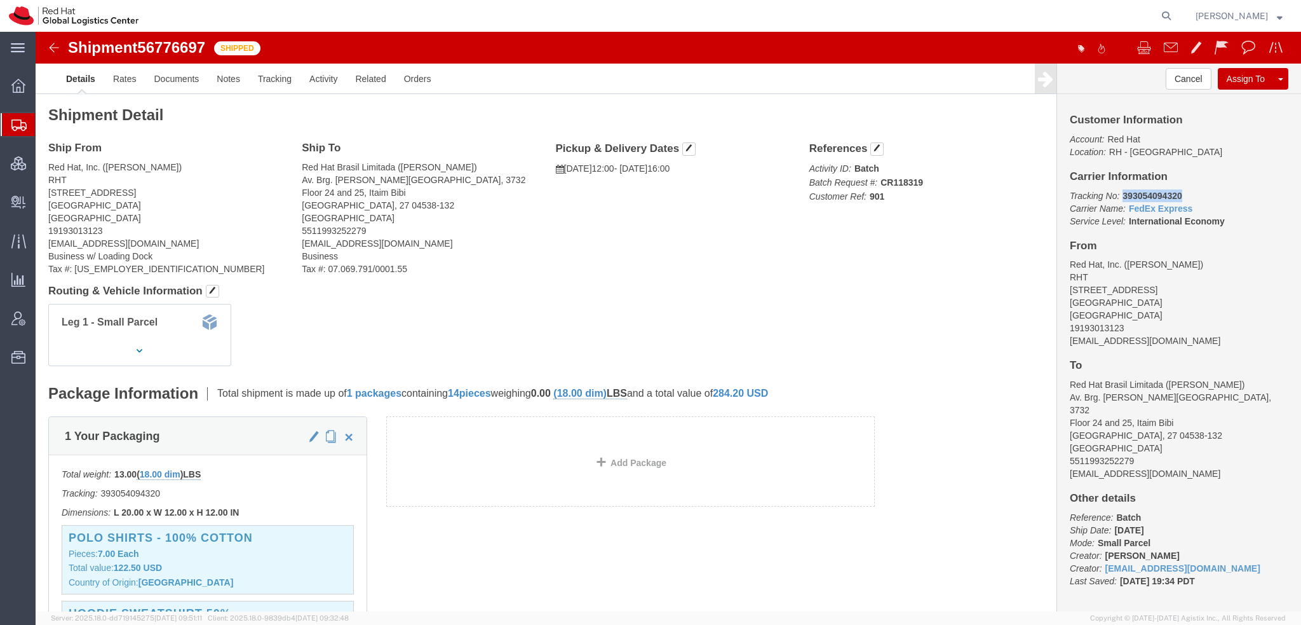
copy b "393054094320"
click link "Documents"
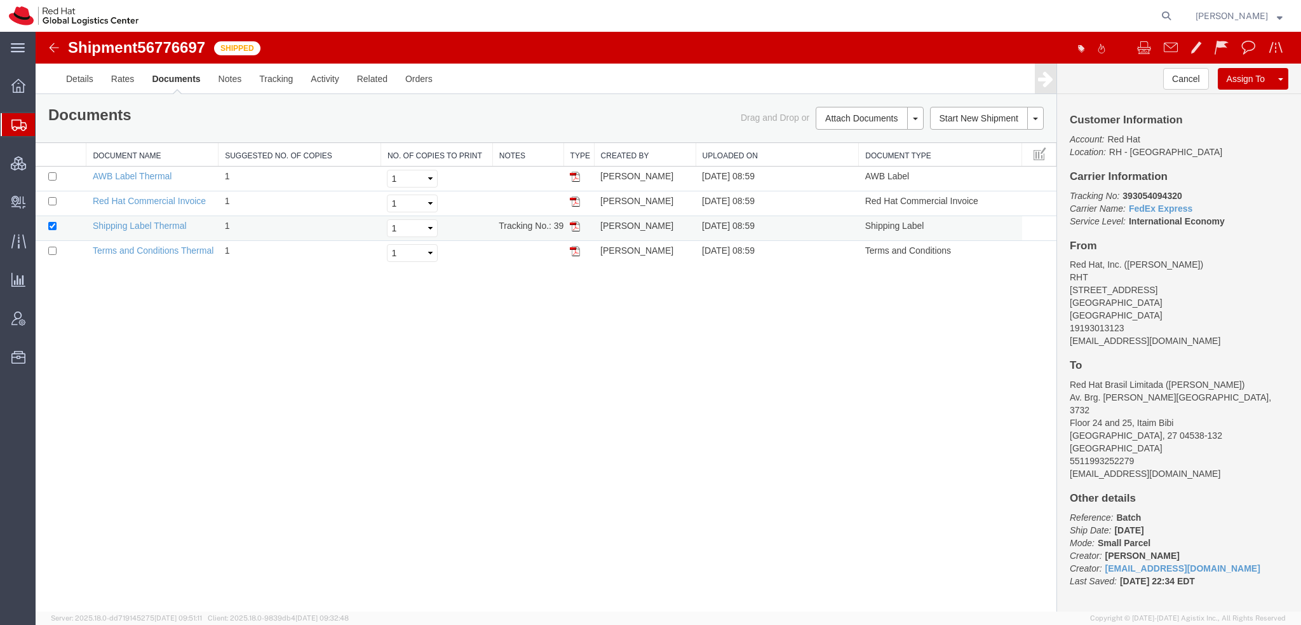
click at [577, 226] on img at bounding box center [575, 226] width 10 height 10
